Goal: Task Accomplishment & Management: Manage account settings

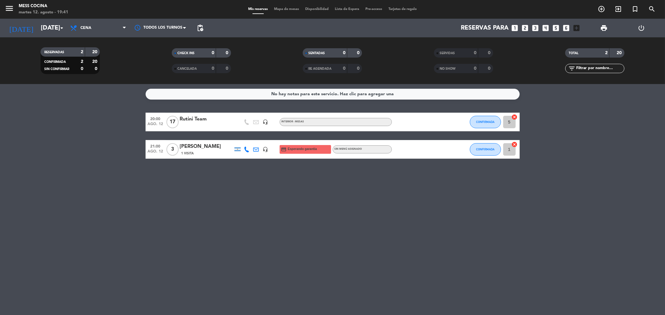
click at [376, 189] on div "No hay notas para este servicio. Haz clic para agregar una 20:00 [DATE] Rutini …" at bounding box center [332, 199] width 665 height 231
drag, startPoint x: 0, startPoint y: 0, endPoint x: 0, endPoint y: 133, distance: 132.7
click at [0, 133] on div "No hay notas para este servicio. Haz clic para agregar una 20:00 [DATE] Rutini …" at bounding box center [332, 199] width 665 height 231
click at [0, 133] on bookings-row "20:00 [DATE] Rutini Team headset_mic INTERIOR - MESAS CONFIRMADA 5 cancel 21:00…" at bounding box center [332, 136] width 665 height 46
drag, startPoint x: 0, startPoint y: 133, endPoint x: 259, endPoint y: 204, distance: 269.0
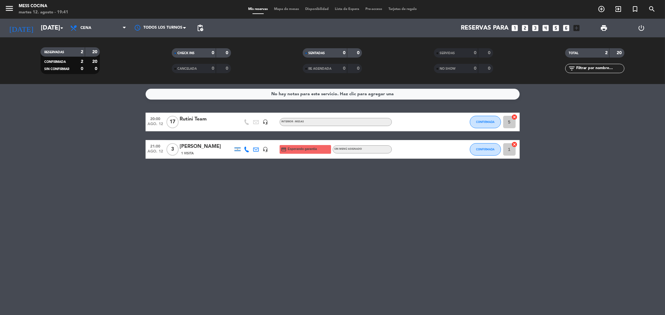
click at [259, 204] on div "No hay notas para este servicio. Haz clic para agregar una 20:00 [DATE] Rutini …" at bounding box center [332, 199] width 665 height 231
drag, startPoint x: 259, startPoint y: 204, endPoint x: 55, endPoint y: 134, distance: 215.8
click at [55, 134] on div "No hay notas para este servicio. Haz clic para agregar una 20:00 [DATE] Rutini …" at bounding box center [332, 199] width 665 height 231
drag, startPoint x: 55, startPoint y: 134, endPoint x: 282, endPoint y: 219, distance: 242.6
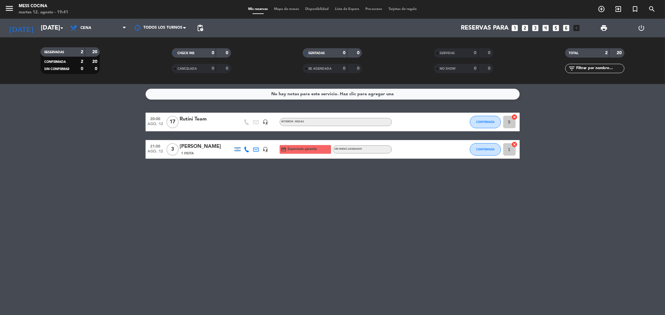
click at [282, 219] on div "No hay notas para este servicio. Haz clic para agregar una 20:00 [DATE] Rutini …" at bounding box center [332, 199] width 665 height 231
click at [435, 85] on div "No hay notas para este servicio. Haz clic para agregar una 20:00 [DATE] Rutini …" at bounding box center [332, 199] width 665 height 231
drag, startPoint x: 58, startPoint y: 119, endPoint x: 350, endPoint y: 199, distance: 302.2
click at [350, 199] on div "No hay notas para este servicio. Haz clic para agregar una 20:00 [DATE] Rutini …" at bounding box center [332, 199] width 665 height 231
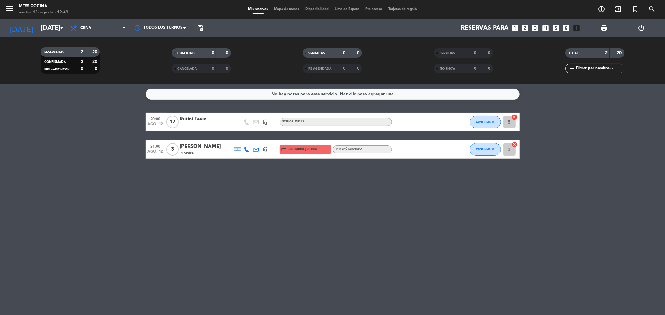
click at [350, 199] on div "No hay notas para este servicio. Haz clic para agregar una 20:00 [DATE] Rutini …" at bounding box center [332, 199] width 665 height 231
click at [475, 124] on button "CONFIRMADA" at bounding box center [485, 122] width 31 height 12
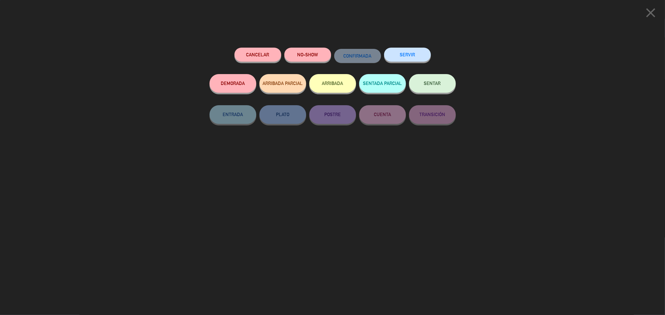
click at [424, 81] on button "SENTAR" at bounding box center [432, 83] width 47 height 19
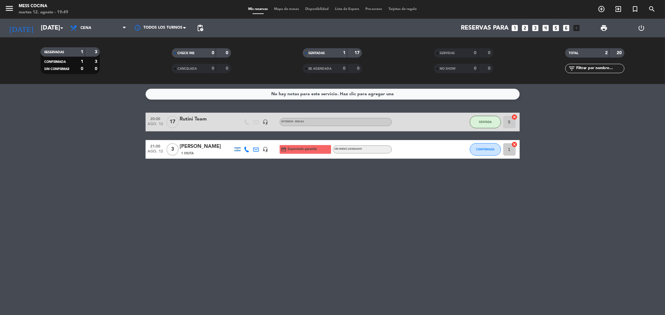
drag, startPoint x: 116, startPoint y: 136, endPoint x: 391, endPoint y: 231, distance: 291.1
click at [391, 231] on div "No hay notas para este servicio. Haz clic para agregar una 20:00 [DATE] Rutini …" at bounding box center [332, 199] width 665 height 231
click at [408, 315] on div "No hay notas para este servicio. Haz clic para agregar una 20:00 [DATE] Rutini …" at bounding box center [332, 199] width 665 height 231
drag, startPoint x: 99, startPoint y: 108, endPoint x: 328, endPoint y: 218, distance: 254.2
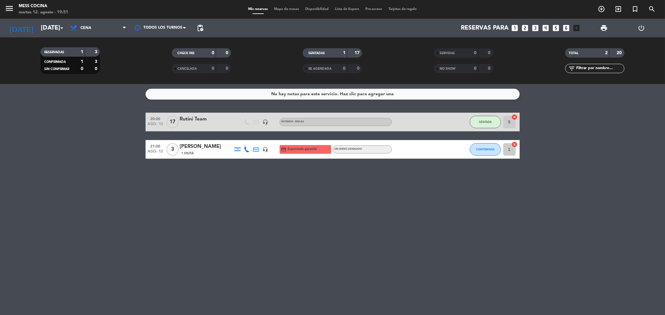
click at [328, 218] on div "No hay notas para este servicio. Haz clic para agregar una 20:00 [DATE] Rutini …" at bounding box center [332, 199] width 665 height 231
drag, startPoint x: 328, startPoint y: 218, endPoint x: 73, endPoint y: 144, distance: 265.9
click at [73, 144] on div "No hay notas para este servicio. Haz clic para agregar una 20:00 [DATE] Rutini …" at bounding box center [332, 199] width 665 height 231
drag, startPoint x: 73, startPoint y: 144, endPoint x: 245, endPoint y: 197, distance: 180.2
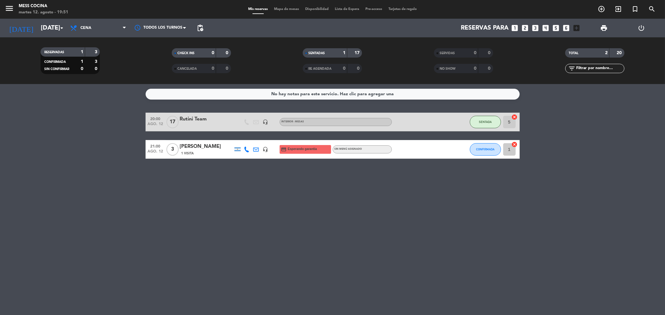
click at [245, 197] on div "No hay notas para este servicio. Haz clic para agregar una 20:00 [DATE] Rutini …" at bounding box center [332, 199] width 665 height 231
drag, startPoint x: 62, startPoint y: 171, endPoint x: 305, endPoint y: 230, distance: 250.0
click at [305, 230] on div "No hay notas para este servicio. Haz clic para agregar una 20:00 [DATE] Rutini …" at bounding box center [332, 199] width 665 height 231
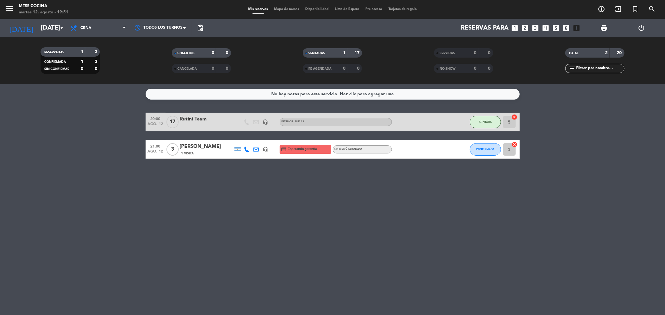
drag, startPoint x: 305, startPoint y: 230, endPoint x: 138, endPoint y: 175, distance: 175.7
click at [138, 175] on div "No hay notas para este servicio. Haz clic para agregar una 20:00 [DATE] Rutini …" at bounding box center [332, 199] width 665 height 231
drag, startPoint x: 174, startPoint y: 162, endPoint x: 312, endPoint y: 228, distance: 152.5
click at [312, 228] on div "No hay notas para este servicio. Haz clic para agregar una 20:00 [DATE] Rutini …" at bounding box center [332, 199] width 665 height 231
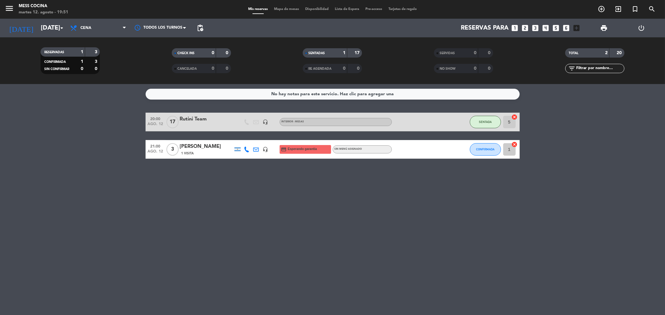
drag, startPoint x: 312, startPoint y: 228, endPoint x: 130, endPoint y: 141, distance: 201.0
click at [130, 141] on div "No hay notas para este servicio. Haz clic para agregar una 20:00 [DATE] Rutini …" at bounding box center [332, 199] width 665 height 231
click at [130, 141] on bookings-row "20:00 [DATE] Rutini Team headset_mic INTERIOR - MESAS SENTADA 5 cancel 21:00 [D…" at bounding box center [332, 136] width 665 height 46
drag, startPoint x: 130, startPoint y: 141, endPoint x: 257, endPoint y: 204, distance: 141.2
click at [257, 204] on div "No hay notas para este servicio. Haz clic para agregar una 20:00 [DATE] Rutini …" at bounding box center [332, 199] width 665 height 231
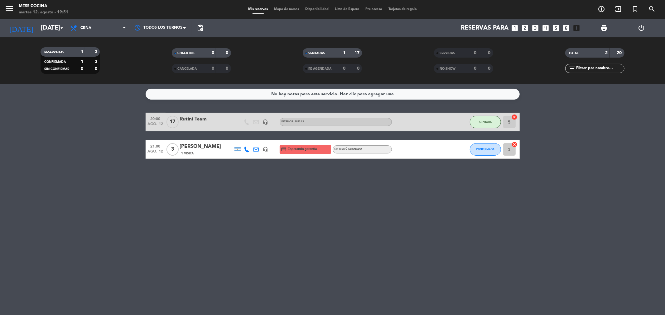
click at [257, 204] on div "No hay notas para este servicio. Haz clic para agregar una 20:00 [DATE] Rutini …" at bounding box center [332, 199] width 665 height 231
drag, startPoint x: 257, startPoint y: 204, endPoint x: 150, endPoint y: 150, distance: 120.0
click at [150, 150] on div "No hay notas para este servicio. Haz clic para agregar una 20:00 [DATE] Rutini …" at bounding box center [332, 199] width 665 height 231
click at [150, 150] on span "ago. 12" at bounding box center [156, 153] width 16 height 7
drag, startPoint x: 219, startPoint y: 145, endPoint x: 288, endPoint y: 170, distance: 73.2
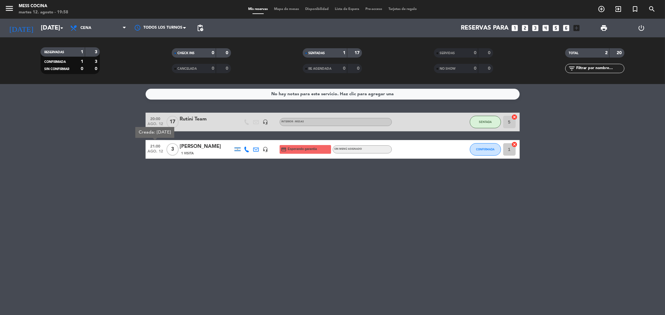
click at [288, 170] on ng-component "menu Mess Cocina [DATE] 12. agosto - 19:58 Mis reservas Mapa de mesas Disponibi…" at bounding box center [332, 157] width 665 height 315
click at [288, 170] on div "No hay notas para este servicio. Haz clic para agregar una 20:00 [DATE] Rutini …" at bounding box center [332, 199] width 665 height 231
drag, startPoint x: 288, startPoint y: 170, endPoint x: 38, endPoint y: 129, distance: 253.6
click at [38, 129] on div "No hay notas para este servicio. Haz clic para agregar una 20:00 [DATE] Rutini …" at bounding box center [332, 199] width 665 height 231
click at [38, 129] on bookings-row "20:00 [DATE] Rutini Team headset_mic INTERIOR - MESAS SENTADA 5 cancel 21:00 [D…" at bounding box center [332, 136] width 665 height 46
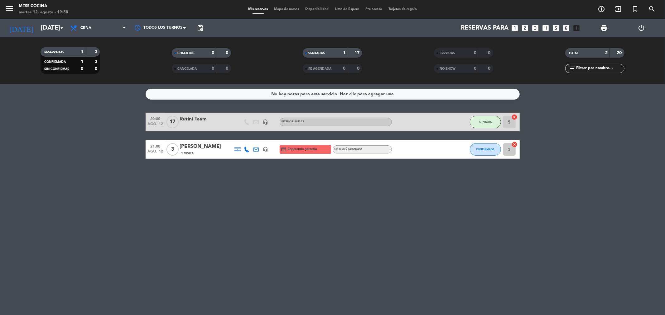
drag, startPoint x: 38, startPoint y: 129, endPoint x: 269, endPoint y: 198, distance: 240.9
click at [269, 198] on div "No hay notas para este servicio. Haz clic para agregar una 20:00 [DATE] Rutini …" at bounding box center [332, 199] width 665 height 231
drag, startPoint x: 85, startPoint y: 189, endPoint x: 80, endPoint y: 186, distance: 5.9
click at [85, 189] on div "No hay notas para este servicio. Haz clic para agregar una 20:00 [DATE] Rutini …" at bounding box center [332, 199] width 665 height 231
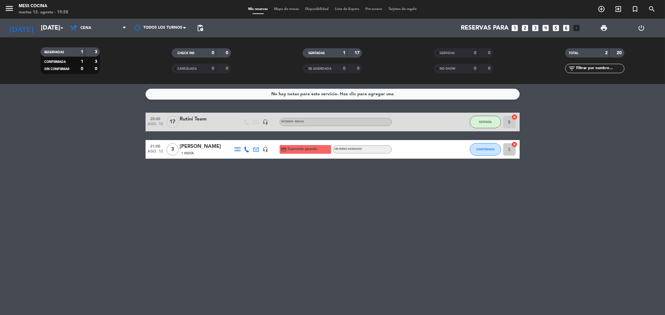
drag, startPoint x: 100, startPoint y: 165, endPoint x: 350, endPoint y: 251, distance: 264.1
click at [350, 251] on div "No hay notas para este servicio. Haz clic para agregar una 20:00 [DATE] Rutini …" at bounding box center [332, 199] width 665 height 231
click at [351, 249] on div "No hay notas para este servicio. Haz clic para agregar una 20:00 [DATE] Rutini …" at bounding box center [332, 199] width 665 height 231
drag, startPoint x: 58, startPoint y: 146, endPoint x: 347, endPoint y: 222, distance: 298.3
click at [347, 222] on div "No hay notas para este servicio. Haz clic para agregar una 20:00 [DATE] Rutini …" at bounding box center [332, 199] width 665 height 231
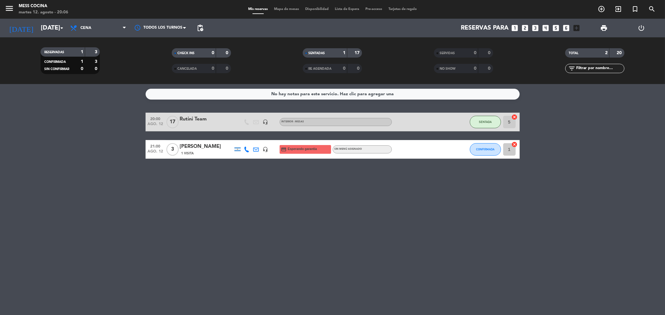
click at [347, 222] on div "No hay notas para este servicio. Haz clic para agregar una 20:00 [DATE] Rutini …" at bounding box center [332, 199] width 665 height 231
drag, startPoint x: 347, startPoint y: 222, endPoint x: 69, endPoint y: 132, distance: 292.2
click at [69, 132] on div "No hay notas para este servicio. Haz clic para agregar una 20:00 [DATE] Rutini …" at bounding box center [332, 199] width 665 height 231
click at [69, 132] on bookings-row "20:00 [DATE] Rutini Team headset_mic INTERIOR - MESAS SENTADA 5 cancel 21:00 [D…" at bounding box center [332, 136] width 665 height 46
click at [88, 130] on bookings-row "20:00 [DATE] Rutini Team headset_mic INTERIOR - MESAS SENTADA 5 cancel 21:00 [D…" at bounding box center [332, 136] width 665 height 46
